Goal: Task Accomplishment & Management: Manage account settings

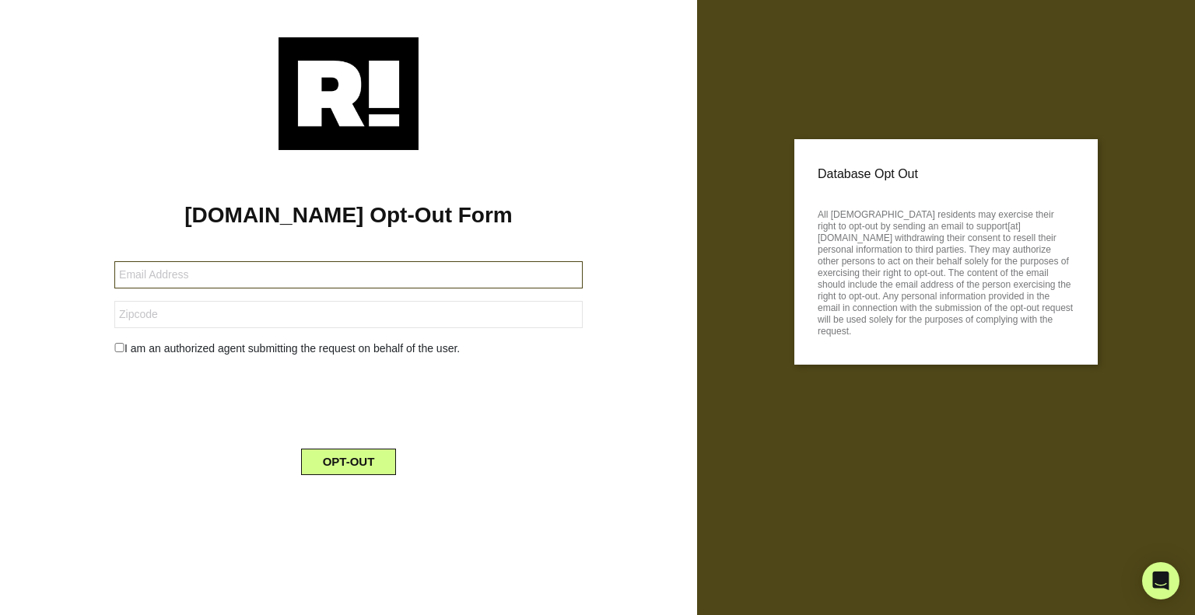
click at [132, 276] on input "text" at bounding box center [348, 274] width 468 height 27
type input "[EMAIL_ADDRESS][DOMAIN_NAME]"
type input "96738"
click at [118, 348] on input "checkbox" at bounding box center [119, 347] width 10 height 9
checkbox input "true"
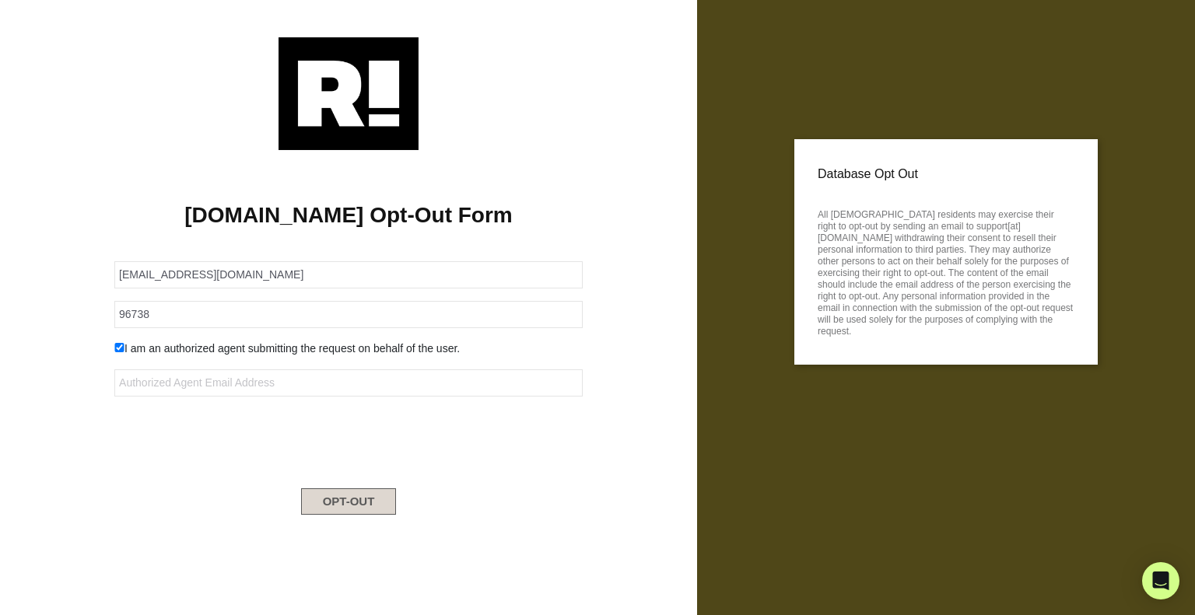
click at [345, 500] on button "OPT-OUT" at bounding box center [349, 502] width 96 height 26
